Goal: Find specific page/section: Find specific page/section

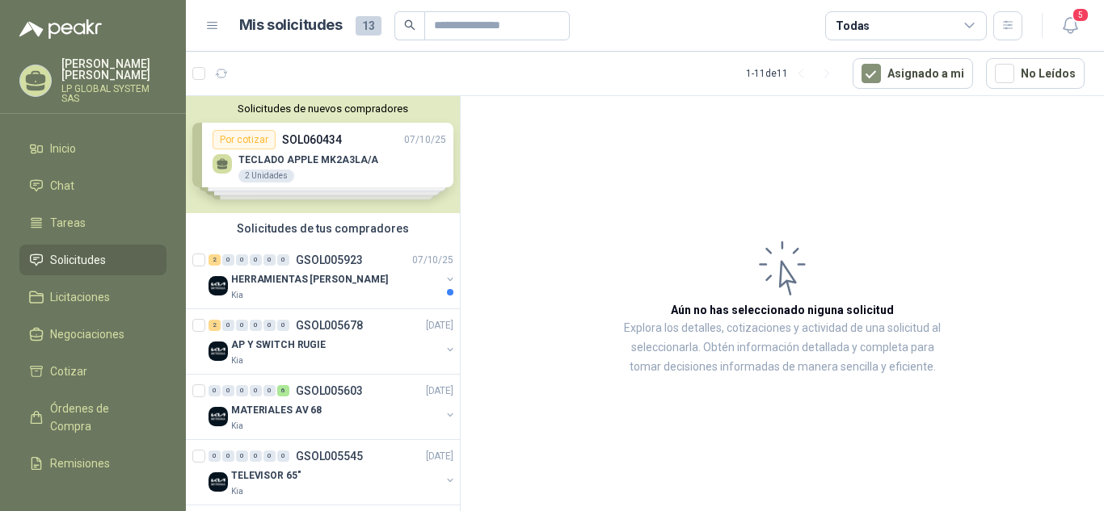
click at [100, 254] on span "Solicitudes" at bounding box center [78, 260] width 56 height 18
click at [100, 288] on link "Licitaciones" at bounding box center [92, 297] width 147 height 31
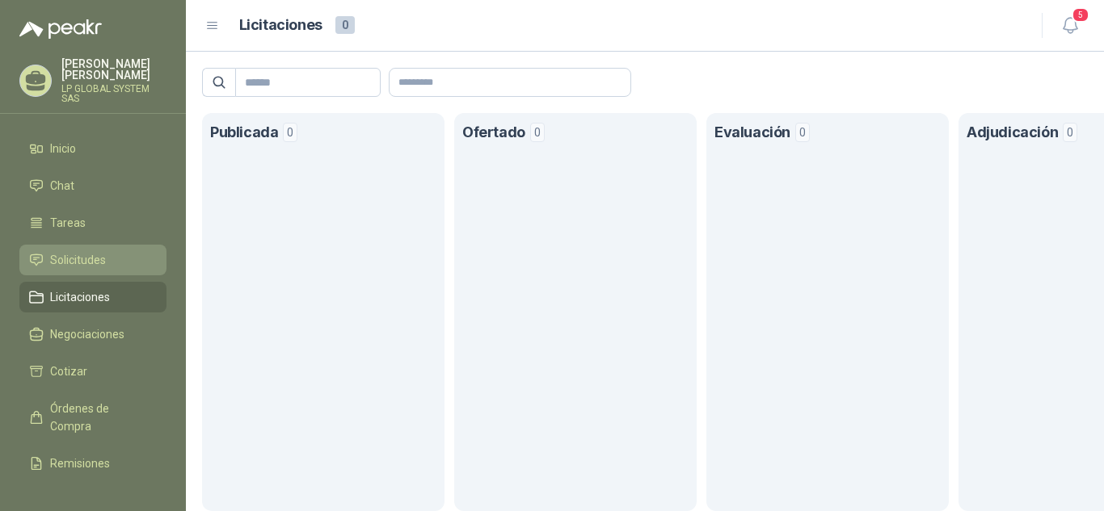
click at [100, 261] on span "Solicitudes" at bounding box center [78, 260] width 56 height 18
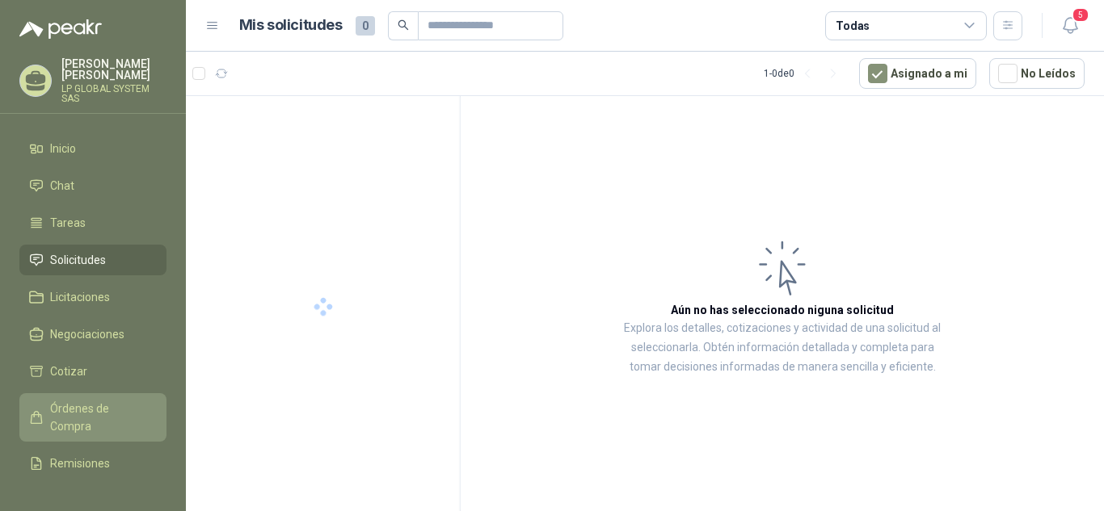
click at [92, 401] on span "Órdenes de Compra" at bounding box center [100, 418] width 101 height 36
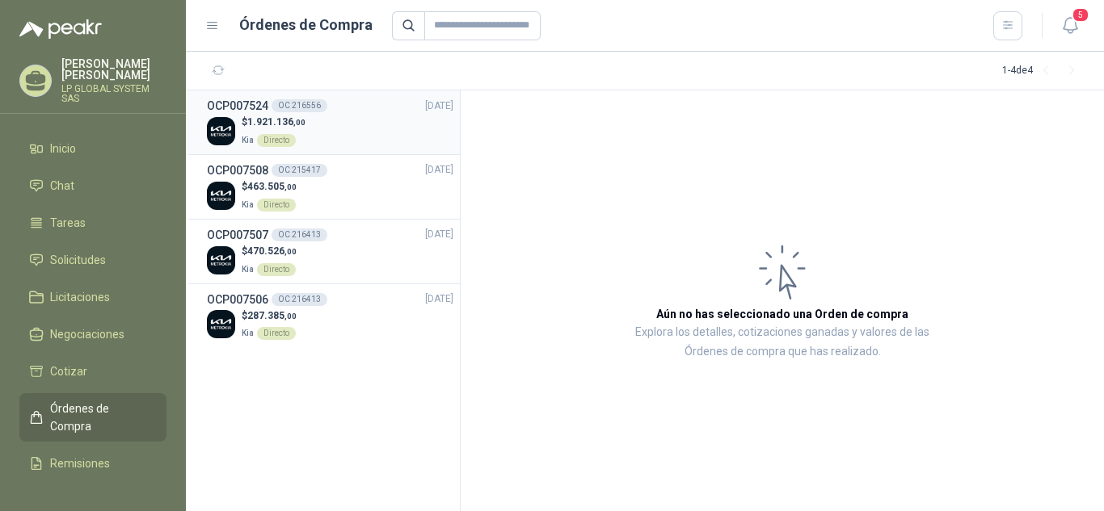
click at [331, 120] on div "$ 1.921.136 ,00 Kia Directo" at bounding box center [330, 131] width 246 height 33
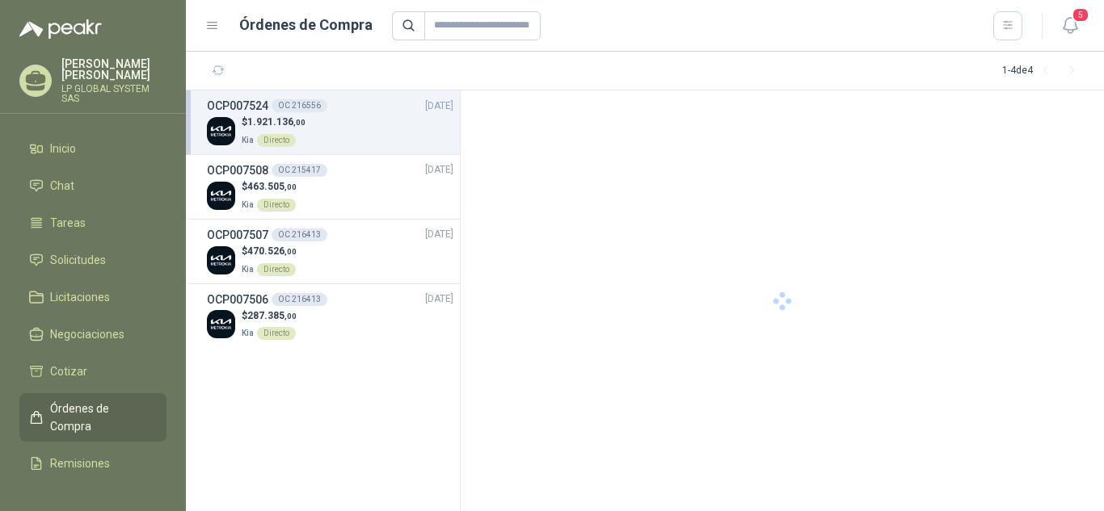
click at [298, 120] on span ",00" at bounding box center [299, 122] width 12 height 9
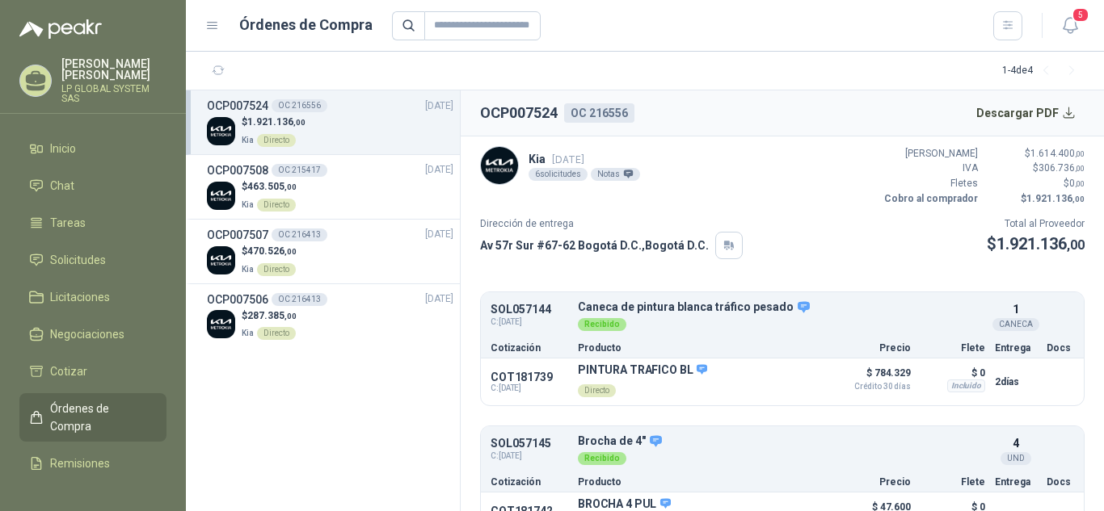
click at [295, 103] on div "OC 216556" at bounding box center [299, 105] width 56 height 13
click at [1066, 111] on button "Descargar PDF" at bounding box center [1026, 113] width 118 height 32
click at [319, 198] on div "$ 463.505 ,00 Kia Directo" at bounding box center [330, 195] width 246 height 33
